Goal: Information Seeking & Learning: Learn about a topic

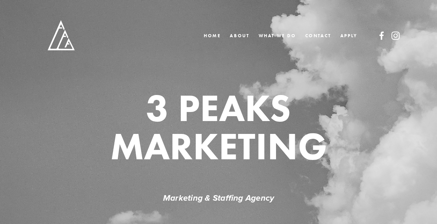
scroll to position [117, 0]
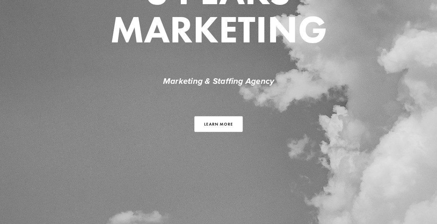
click at [238, 123] on link "Learn more" at bounding box center [218, 124] width 48 height 16
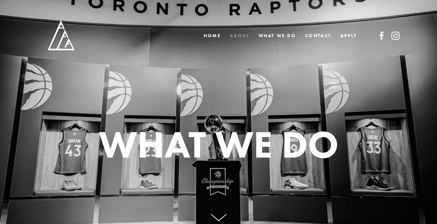
click at [237, 37] on link "ABOUT" at bounding box center [239, 36] width 19 height 10
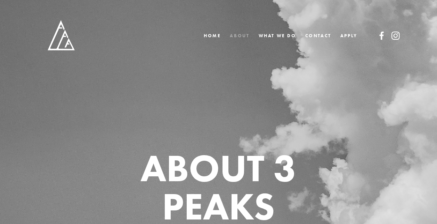
click at [237, 33] on link "ABOUT" at bounding box center [239, 36] width 19 height 10
